Goal: Task Accomplishment & Management: Complete application form

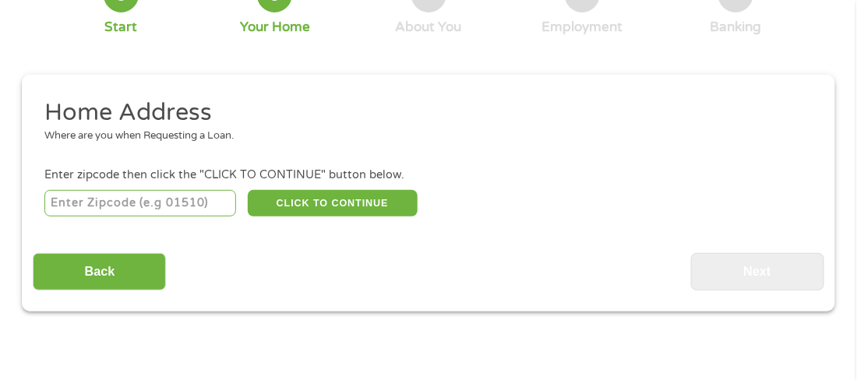
scroll to position [137, 0]
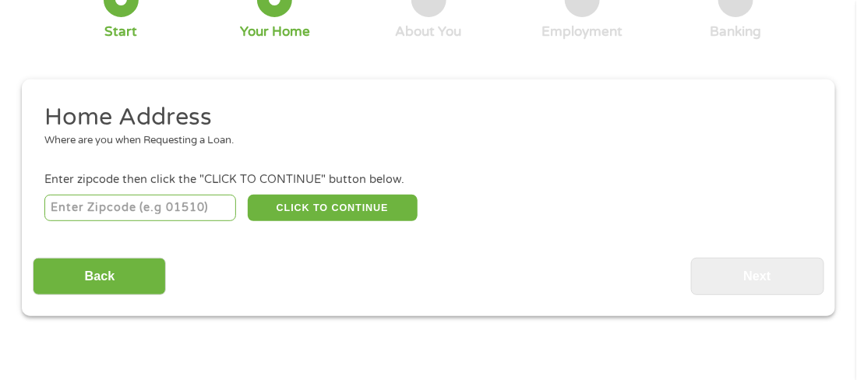
click at [179, 215] on input "number" at bounding box center [140, 208] width 192 height 26
type input "48022"
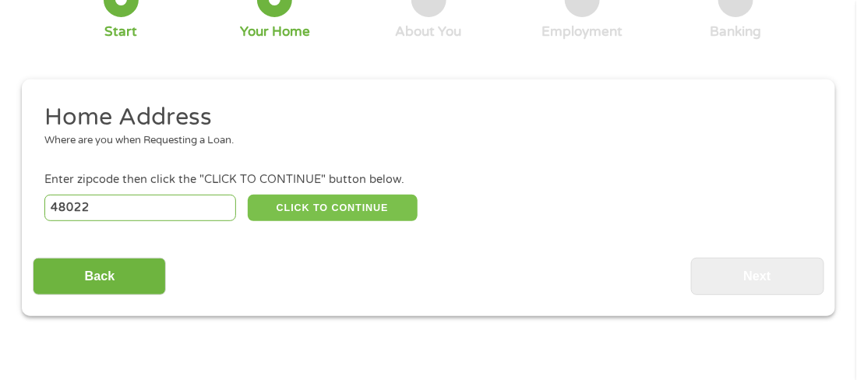
click at [308, 201] on button "CLICK TO CONTINUE" at bounding box center [333, 208] width 170 height 26
type input "48022"
type input "[PERSON_NAME]"
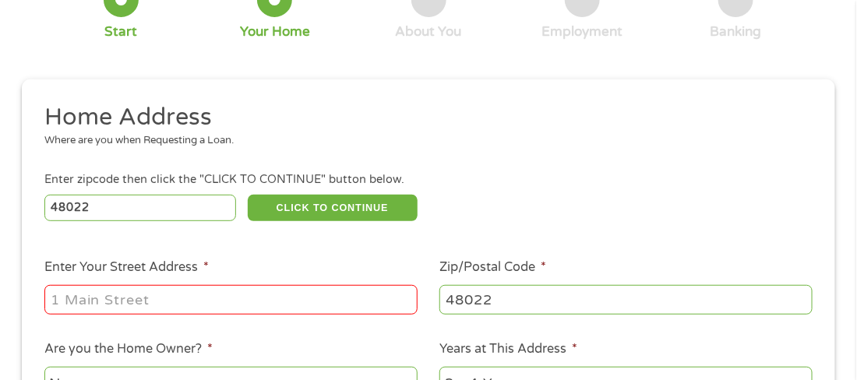
click at [300, 294] on input "Enter Your Street Address *" at bounding box center [230, 300] width 373 height 30
type input "[STREET_ADDRESS][PERSON_NAME]"
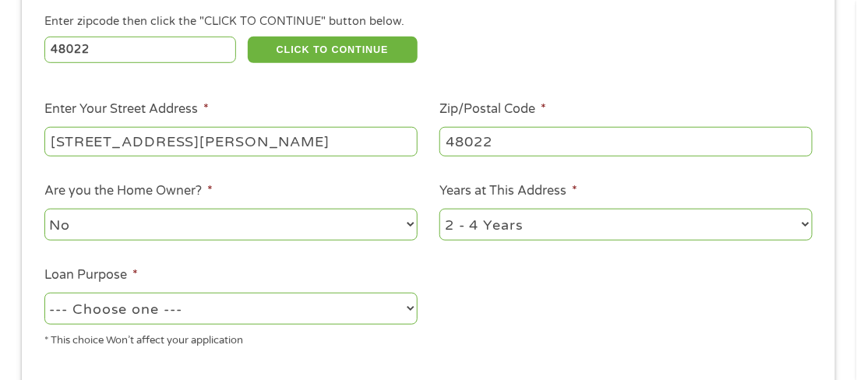
scroll to position [311, 0]
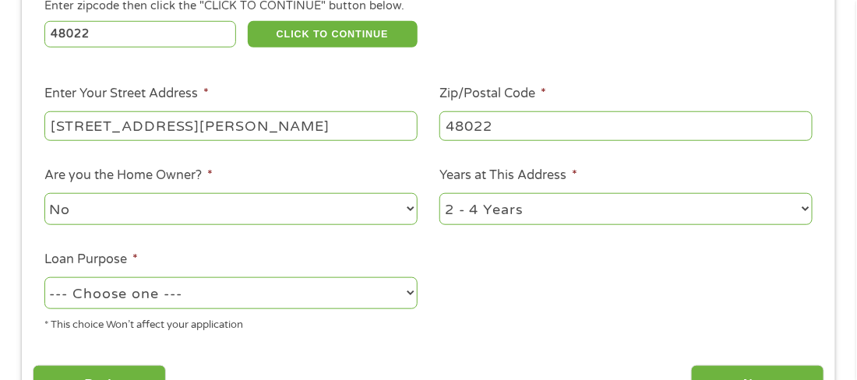
click at [513, 216] on select "1 Year or less 1 - 2 Years 2 - 4 Years Over 4 Years" at bounding box center [626, 209] width 373 height 32
select select "60months"
click at [440, 195] on select "1 Year or less 1 - 2 Years 2 - 4 Years Over 4 Years" at bounding box center [626, 209] width 373 height 32
click at [383, 302] on select "--- Choose one --- Pay Bills Debt Consolidation Home Improvement Major Purchase…" at bounding box center [230, 293] width 373 height 32
select select "shorttermcash"
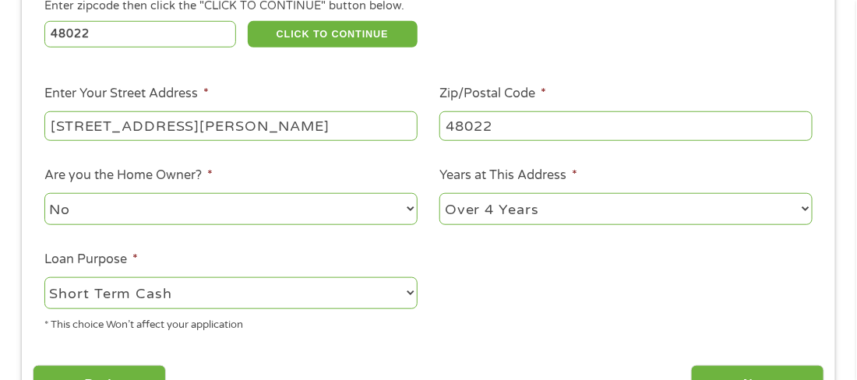
click at [44, 279] on select "--- Choose one --- Pay Bills Debt Consolidation Home Improvement Major Purchase…" at bounding box center [230, 293] width 373 height 32
click at [499, 312] on ul "Home Address Where are you when Requesting a Loan. Enter zipcode then click the…" at bounding box center [428, 136] width 791 height 416
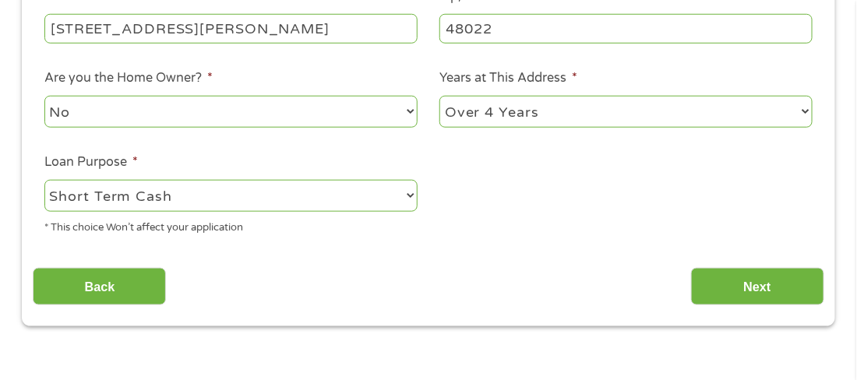
scroll to position [409, 0]
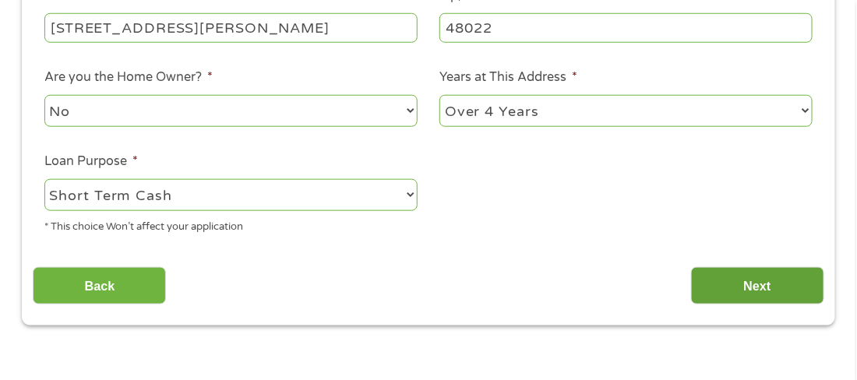
click at [704, 296] on input "Next" at bounding box center [757, 286] width 133 height 38
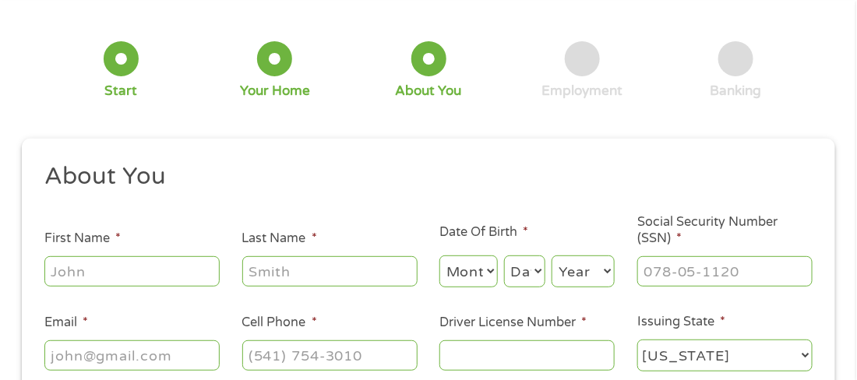
scroll to position [81, 0]
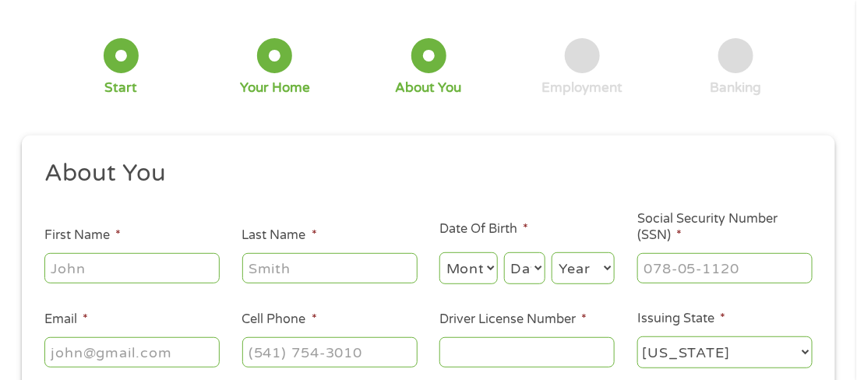
click at [199, 264] on input "First Name *" at bounding box center [131, 268] width 175 height 30
type input "[PERSON_NAME]"
click at [286, 275] on input "Last Name *" at bounding box center [329, 268] width 175 height 30
type input "[PERSON_NAME]"
click at [479, 282] on select "Month 1 2 3 4 5 6 7 8 9 10 11 12" at bounding box center [469, 269] width 58 height 32
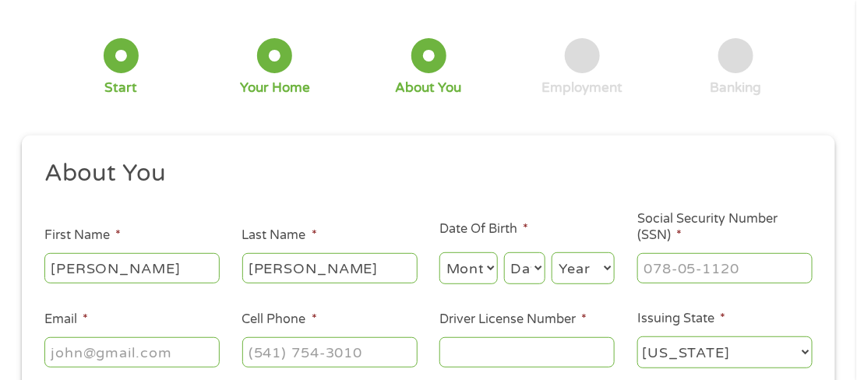
select select "1"
click at [440, 253] on select "Month 1 2 3 4 5 6 7 8 9 10 11 12" at bounding box center [469, 269] width 58 height 32
click at [517, 273] on select "Day 1 2 3 4 5 6 7 8 9 10 11 12 13 14 15 16 17 18 19 20 21 22 23 24 25 26 27 28 …" at bounding box center [524, 269] width 41 height 32
select select "6"
click at [505, 253] on select "Day 1 2 3 4 5 6 7 8 9 10 11 12 13 14 15 16 17 18 19 20 21 22 23 24 25 26 27 28 …" at bounding box center [524, 269] width 41 height 32
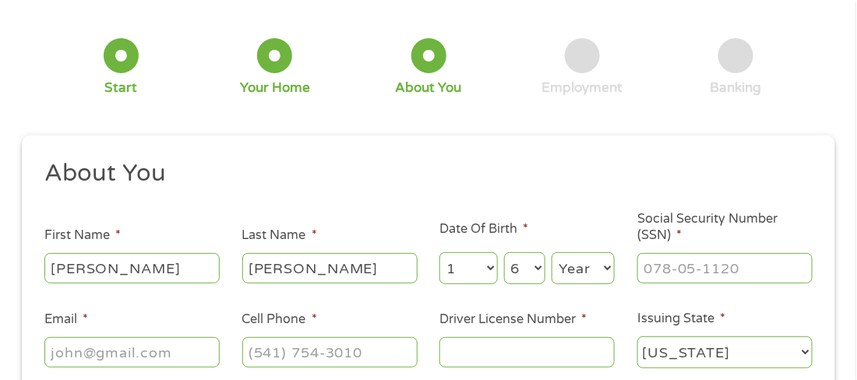
click at [584, 274] on select "Year [DATE] 2006 2005 2004 2003 2002 2001 2000 1999 1998 1997 1996 1995 1994 19…" at bounding box center [583, 269] width 63 height 32
select select "1989"
click at [552, 253] on select "Year [DATE] 2006 2005 2004 2003 2002 2001 2000 1999 1998 1997 1996 1995 1994 19…" at bounding box center [583, 269] width 63 height 32
click at [664, 281] on input "Social Security Number (SSN) *" at bounding box center [724, 268] width 175 height 30
type input "215-23-3119"
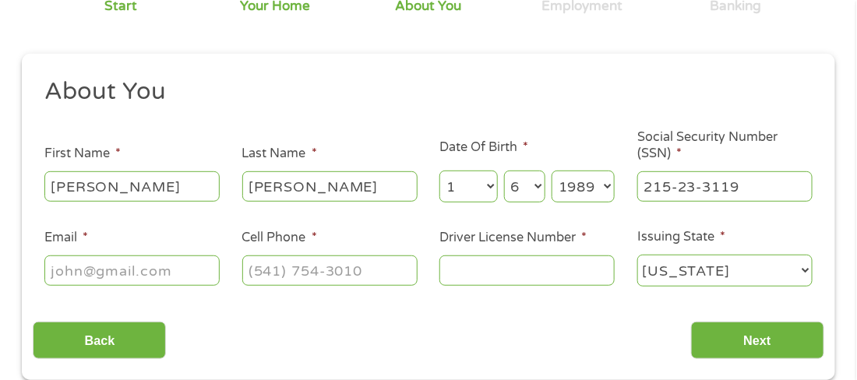
scroll to position [165, 0]
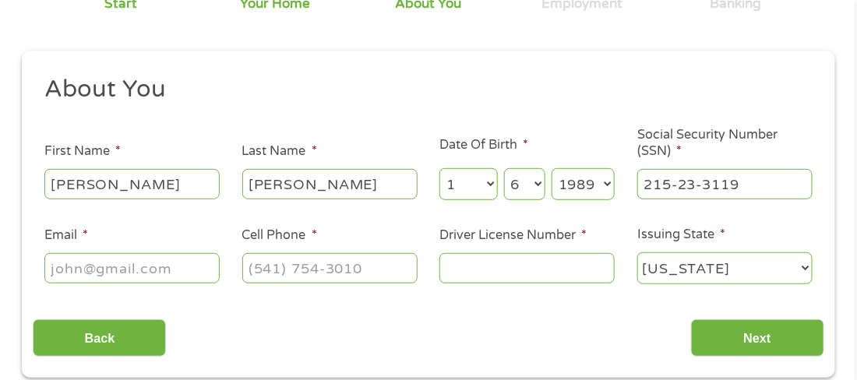
click at [101, 261] on input "Email *" at bounding box center [131, 268] width 175 height 30
type input "[EMAIL_ADDRESS][DOMAIN_NAME]"
type input "[PHONE_NUMBER]"
type input "[EMAIL_ADDRESS]"
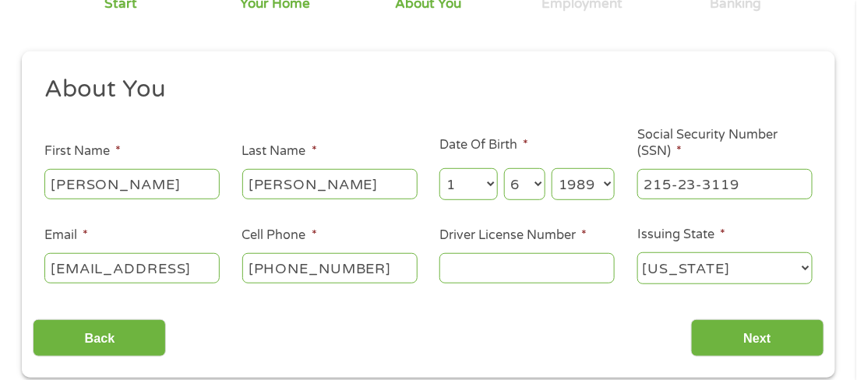
click at [488, 274] on input "Driver License Number *" at bounding box center [527, 268] width 175 height 30
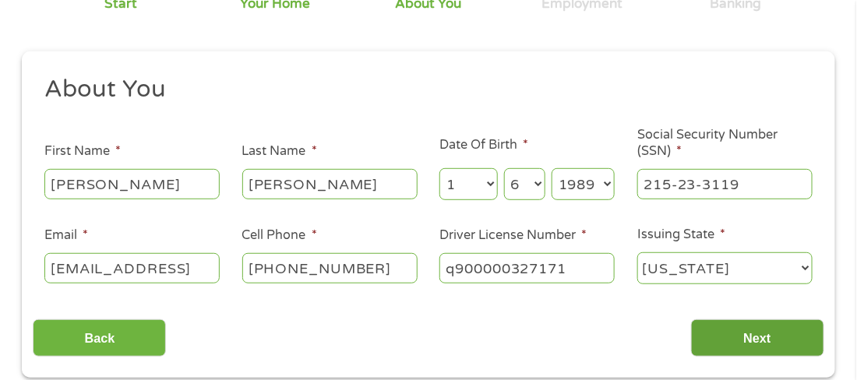
type input "q900000327171"
click at [777, 338] on input "Next" at bounding box center [757, 339] width 133 height 38
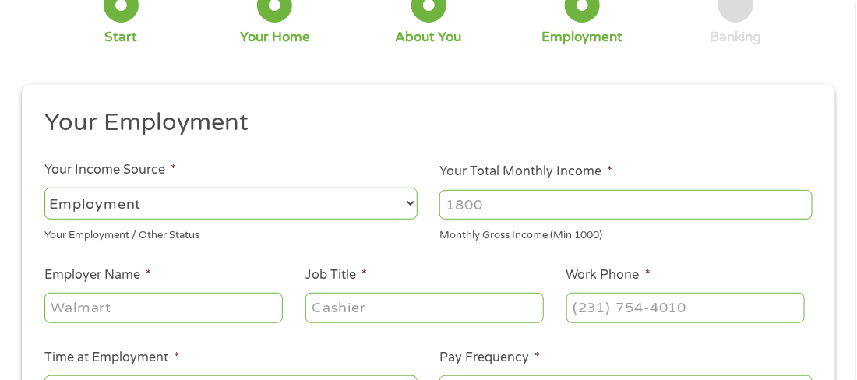
scroll to position [136, 0]
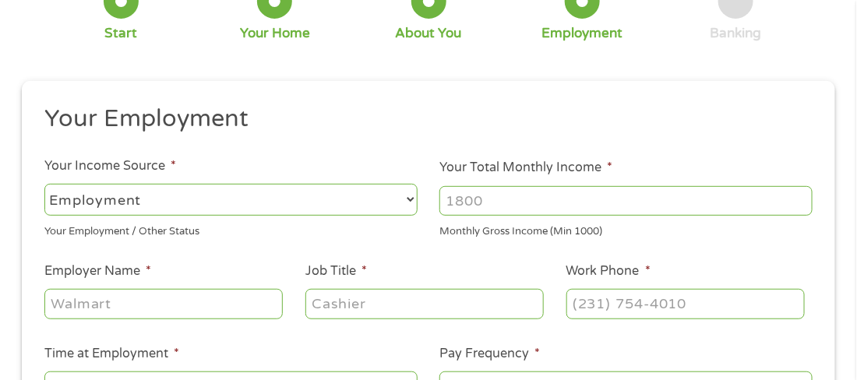
click at [486, 205] on input "Your Total Monthly Income *" at bounding box center [626, 201] width 373 height 30
type input "4100"
click at [266, 302] on input "Employer Name *" at bounding box center [163, 304] width 238 height 30
type input "lovells"
click at [355, 311] on input "Job Title *" at bounding box center [424, 304] width 238 height 30
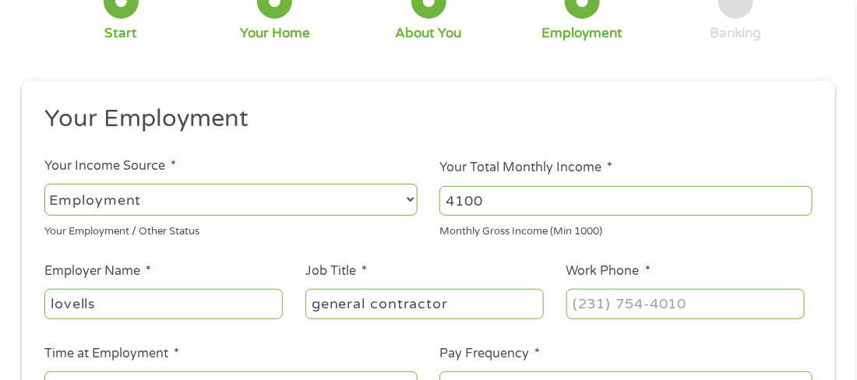
type input "general contractor"
click at [616, 306] on input "Work Phone *" at bounding box center [686, 304] width 238 height 30
type input "[PHONE_NUMBER]"
click at [721, 338] on ul "Your Employment Your Income Source * --- Choose one --- Employment [DEMOGRAPHIC…" at bounding box center [428, 303] width 791 height 398
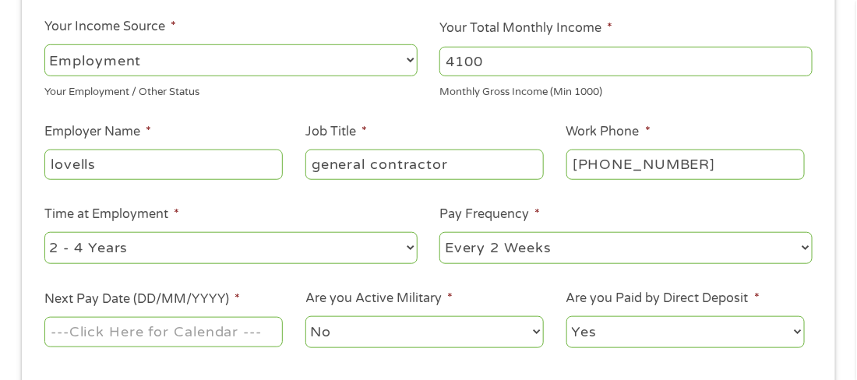
scroll to position [276, 0]
click at [361, 241] on select "--- Choose one --- 1 Year or less 1 - 2 Years 2 - 4 Years Over 4 Years" at bounding box center [230, 247] width 373 height 32
select select "60months"
click at [44, 231] on select "--- Choose one --- 1 Year or less 1 - 2 Years 2 - 4 Years Over 4 Years" at bounding box center [230, 247] width 373 height 32
click at [500, 249] on select "--- Choose one --- Every 2 Weeks Every Week Monthly Semi-Monthly" at bounding box center [626, 247] width 373 height 32
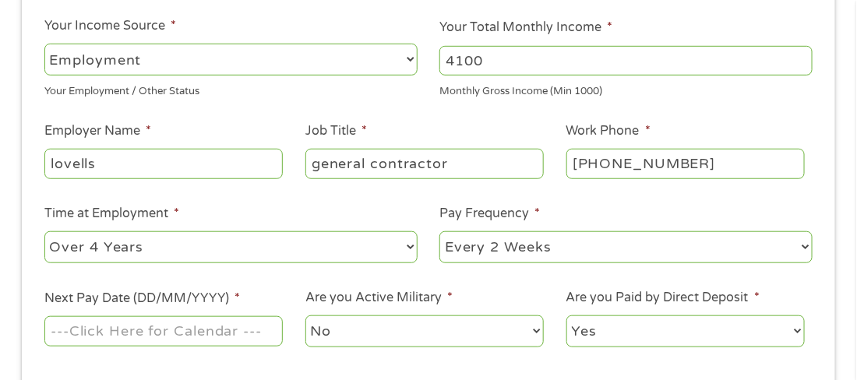
select select "monthly"
click at [440, 231] on select "--- Choose one --- Every 2 Weeks Every Week Monthly Semi-Monthly" at bounding box center [626, 247] width 373 height 32
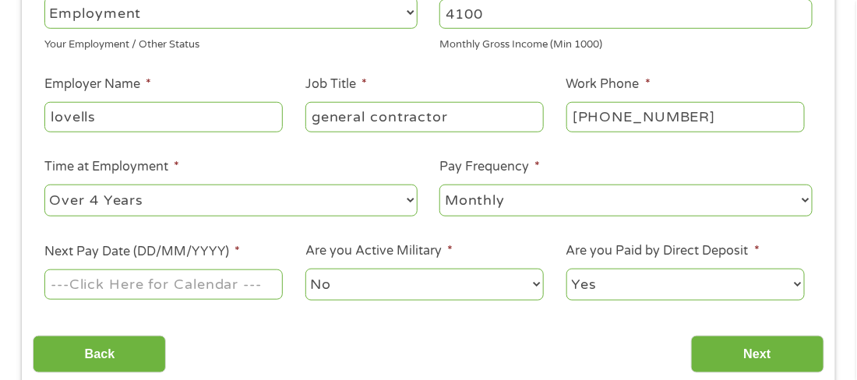
scroll to position [323, 0]
click at [144, 293] on input "Next Pay Date (DD/MM/YYYY) *" at bounding box center [163, 284] width 238 height 30
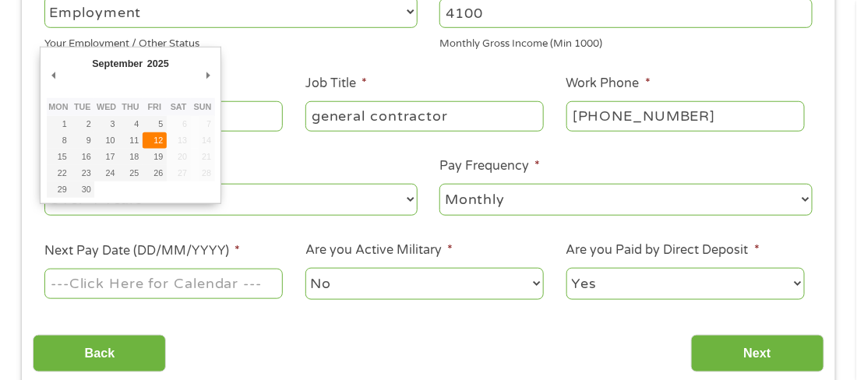
type input "[DATE]"
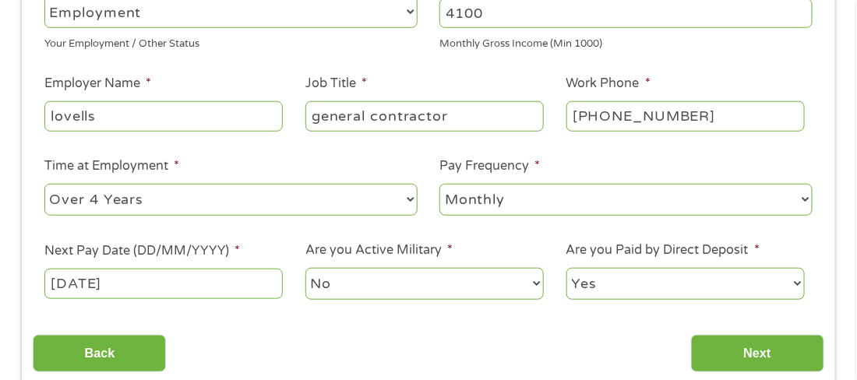
scroll to position [354, 0]
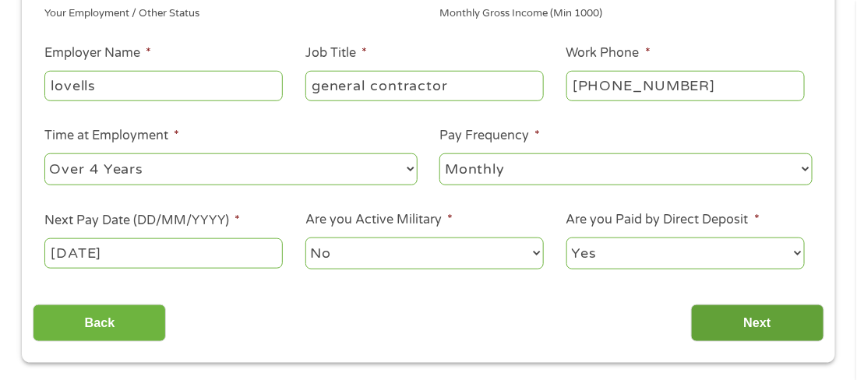
click at [713, 327] on input "Next" at bounding box center [757, 324] width 133 height 38
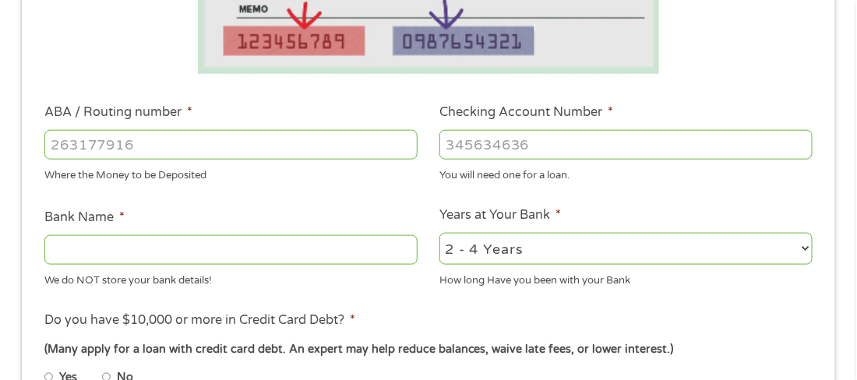
scroll to position [433, 0]
click at [328, 136] on input "ABA / Routing number *" at bounding box center [230, 144] width 373 height 30
type input "271070801"
type input "CITIBANK FEDERAL SAVINGS BANK"
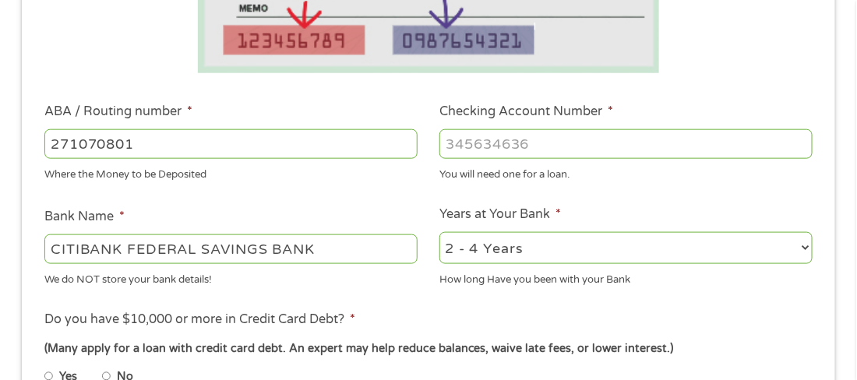
type input "271070801"
click at [607, 147] on input "Checking Account Number *" at bounding box center [626, 144] width 373 height 30
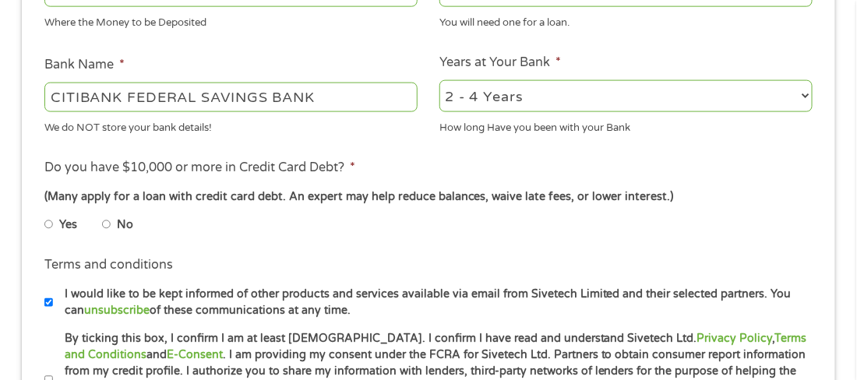
scroll to position [583, 0]
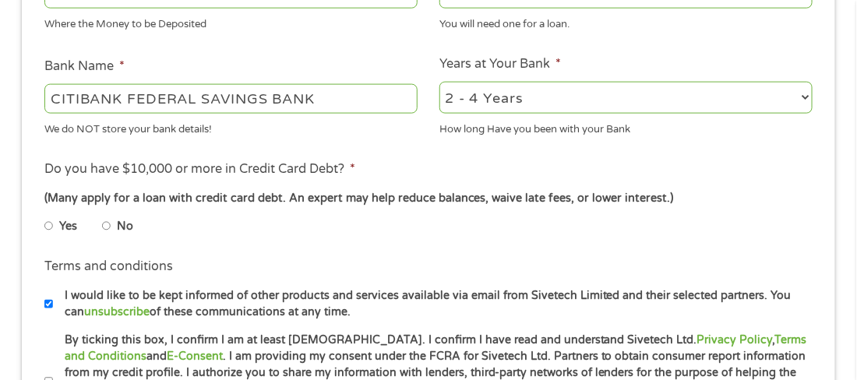
type input "11640840754"
click at [659, 193] on div "(Many apply for a loan with credit card debt. An expert may help reduce balance…" at bounding box center [428, 198] width 768 height 17
click at [107, 229] on input "No" at bounding box center [106, 226] width 9 height 25
radio input "true"
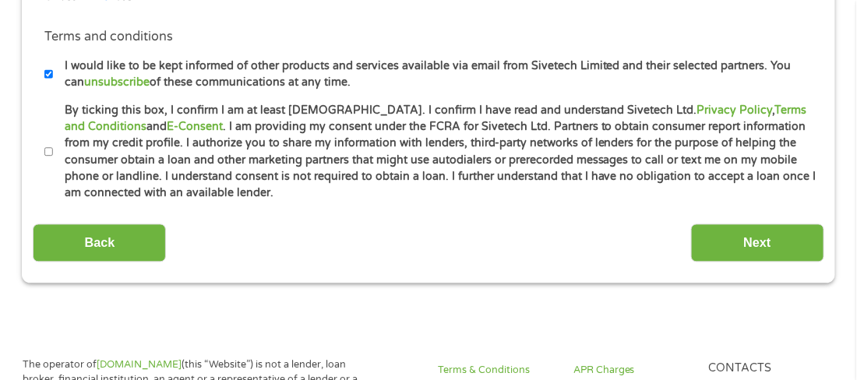
scroll to position [815, 0]
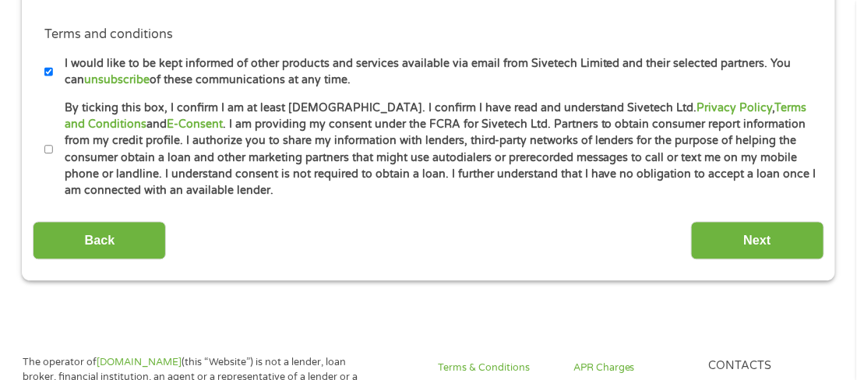
click at [44, 150] on input "By ticking this box, I confirm I am at least [DEMOGRAPHIC_DATA]. I confirm I ha…" at bounding box center [48, 150] width 9 height 25
checkbox input "true"
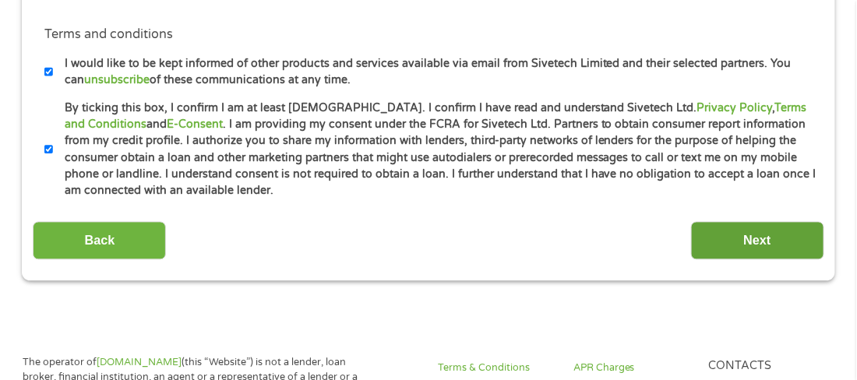
click at [740, 247] on input "Next" at bounding box center [757, 241] width 133 height 38
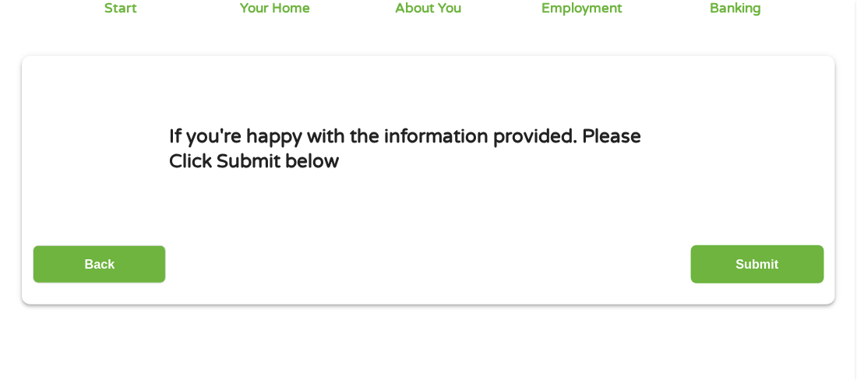
scroll to position [163, 0]
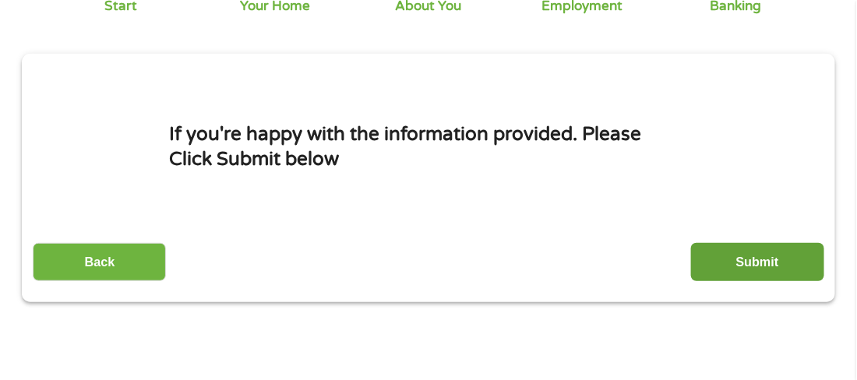
click at [747, 258] on input "Submit" at bounding box center [757, 262] width 133 height 38
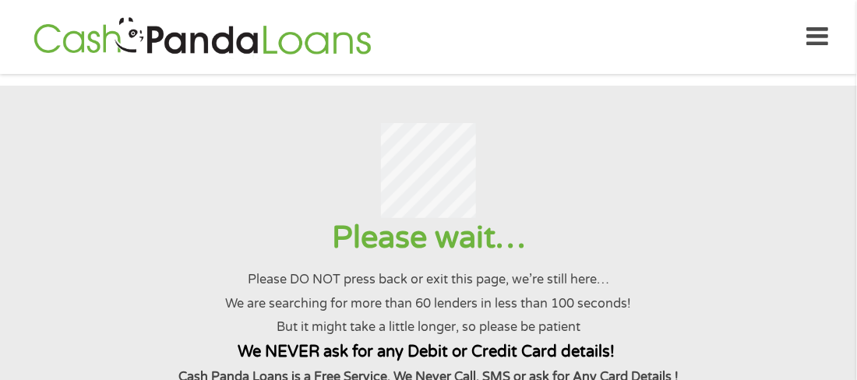
scroll to position [0, 0]
